Goal: Use online tool/utility: Utilize a website feature to perform a specific function

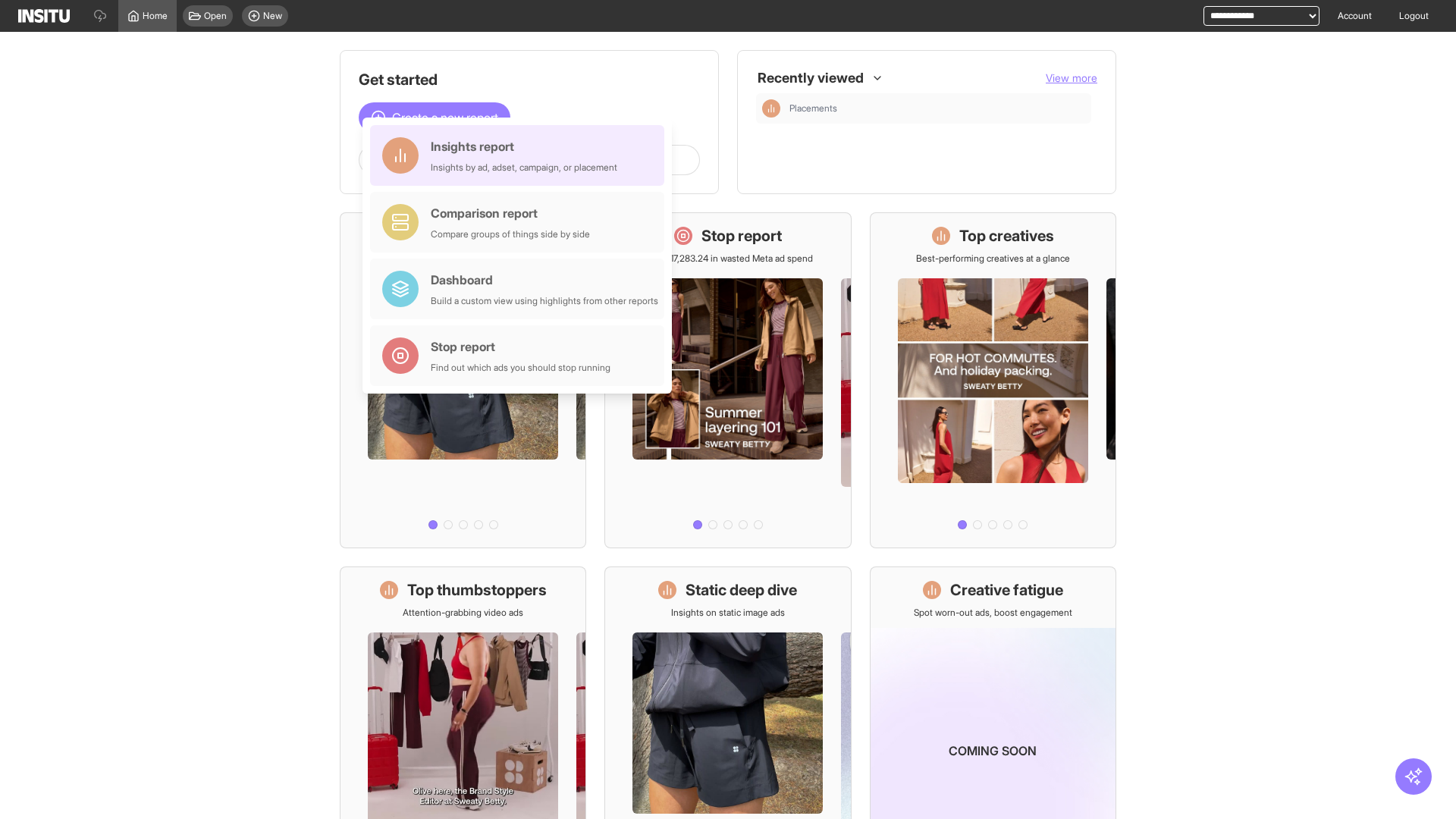
click at [521, 156] on div "Insights report Insights by ad, adset, campaign, or placement" at bounding box center [524, 155] width 186 height 37
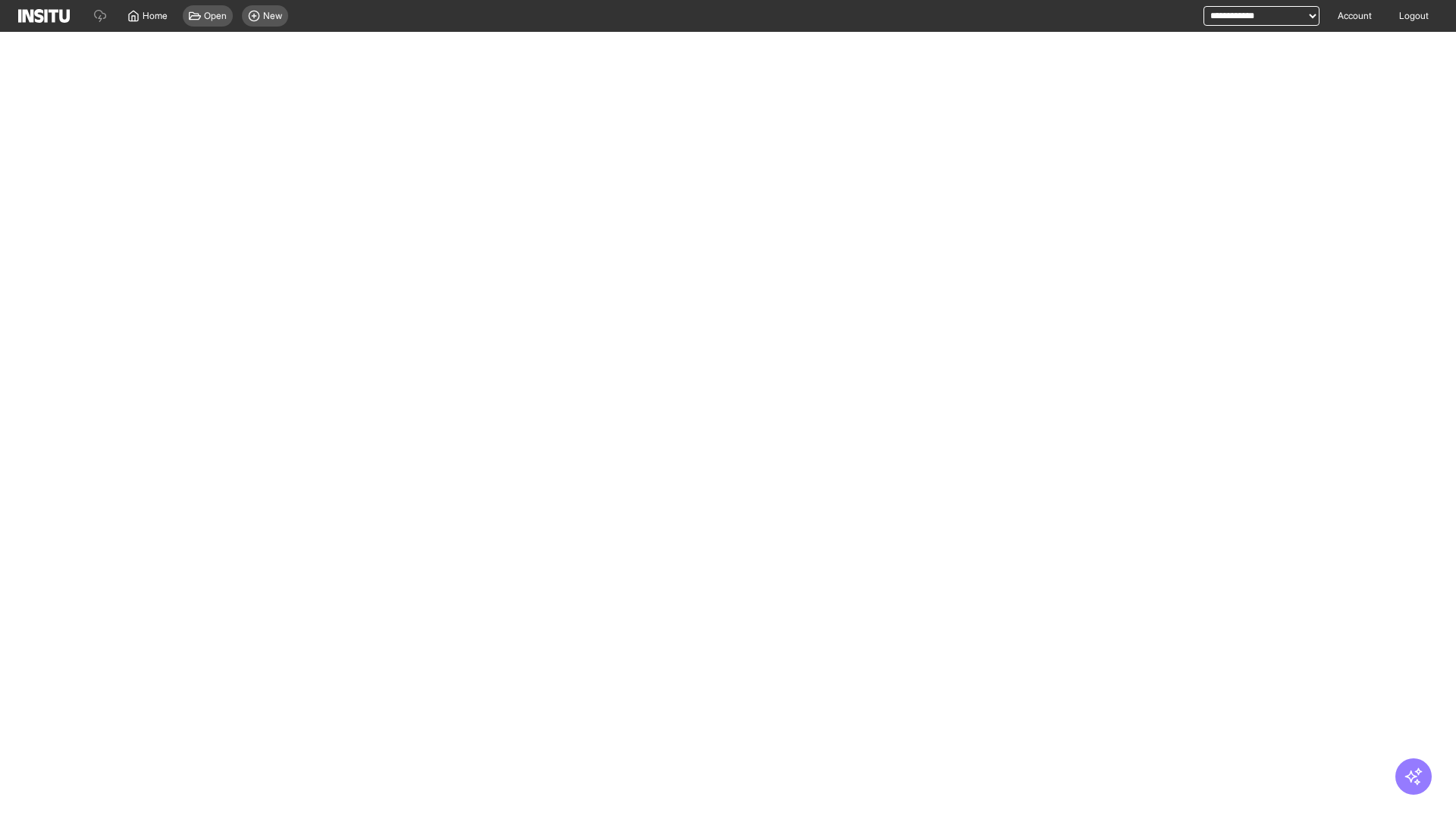
select select "**"
